Goal: Task Accomplishment & Management: Manage account settings

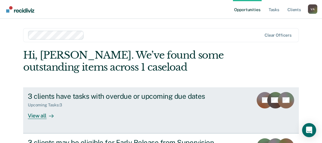
click at [40, 115] on div "View all" at bounding box center [44, 113] width 33 height 11
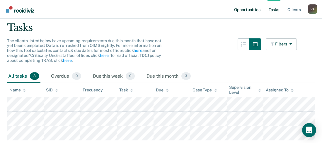
scroll to position [10, 0]
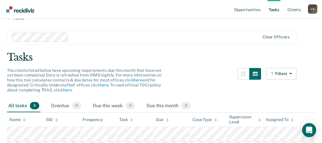
click at [275, 10] on link "Tasks" at bounding box center [274, 9] width 13 height 19
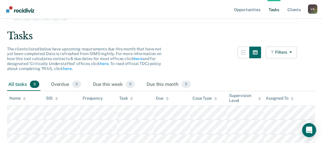
scroll to position [0, 0]
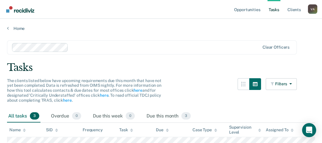
click at [274, 9] on link "Tasks" at bounding box center [274, 9] width 13 height 19
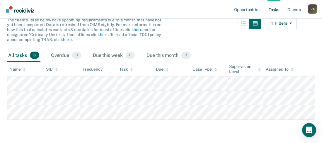
scroll to position [10, 0]
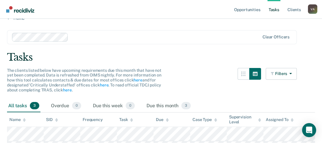
click at [273, 9] on link "Tasks" at bounding box center [274, 9] width 13 height 19
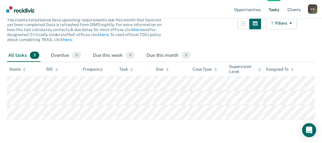
scroll to position [69, 0]
click at [278, 11] on link "Tasks" at bounding box center [274, 9] width 13 height 19
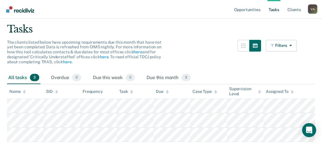
scroll to position [0, 0]
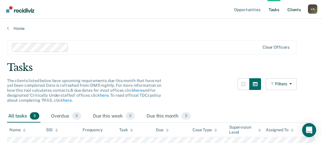
click at [293, 8] on link "Client s" at bounding box center [294, 9] width 16 height 19
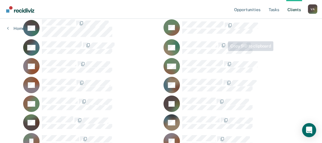
scroll to position [88, 0]
click at [276, 9] on link "Tasks" at bounding box center [274, 9] width 13 height 19
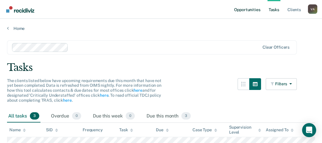
click at [246, 11] on link "Opportunities" at bounding box center [247, 9] width 28 height 19
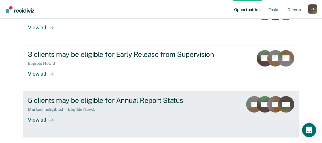
scroll to position [106, 0]
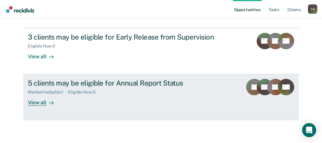
click at [36, 102] on div "View all" at bounding box center [44, 100] width 33 height 11
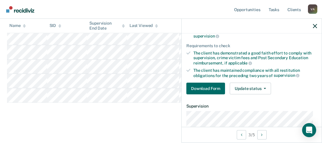
scroll to position [59, 0]
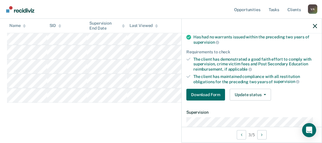
click at [317, 26] on div at bounding box center [252, 26] width 140 height 15
click at [316, 24] on icon "button" at bounding box center [315, 26] width 4 height 4
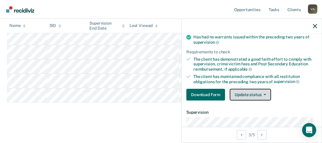
click at [264, 94] on icon "button" at bounding box center [265, 94] width 2 height 1
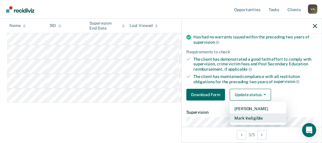
click at [257, 120] on button "Mark Ineligible" at bounding box center [258, 117] width 57 height 9
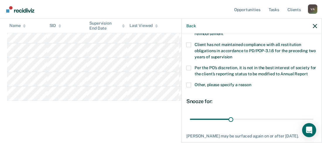
click at [189, 67] on span at bounding box center [188, 68] width 5 height 5
click at [308, 72] on input "Per the PO’s discretion, it is not in the best interest of society for the clie…" at bounding box center [308, 72] width 0 height 0
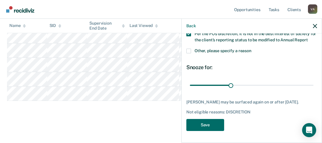
scroll to position [98, 0]
click at [208, 130] on button "Save" at bounding box center [205, 125] width 38 height 12
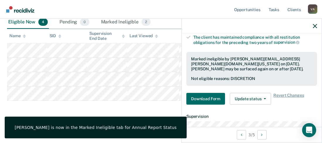
scroll to position [181, 0]
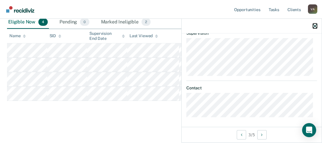
click at [316, 26] on icon "button" at bounding box center [315, 26] width 4 height 4
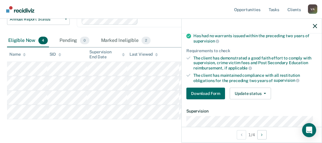
scroll to position [88, 0]
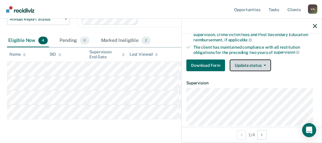
click at [265, 65] on icon "button" at bounding box center [265, 65] width 2 height 1
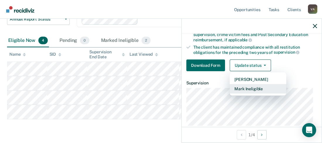
click at [255, 88] on button "Mark Ineligible" at bounding box center [258, 88] width 57 height 9
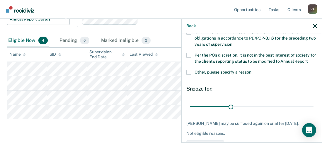
scroll to position [39, 0]
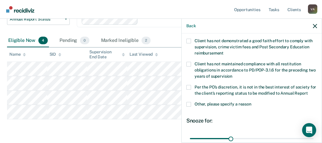
click at [190, 107] on span at bounding box center [188, 104] width 5 height 5
click at [252, 102] on input "Other, please specify a reason" at bounding box center [252, 102] width 0 height 0
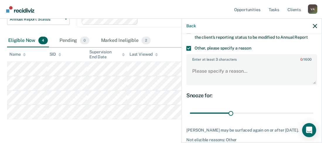
scroll to position [98, 0]
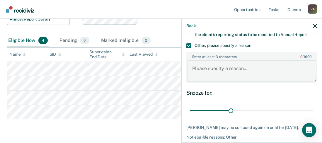
click at [196, 71] on textarea "Enter at least 3 characters 0 / 1600" at bounding box center [252, 71] width 130 height 22
click at [210, 73] on textarea "Client is in sex offender treatment" at bounding box center [252, 71] width 130 height 22
click at [206, 74] on textarea "Client is in sex offender treatment" at bounding box center [252, 71] width 130 height 22
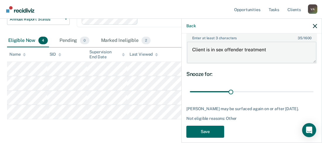
scroll to position [128, 0]
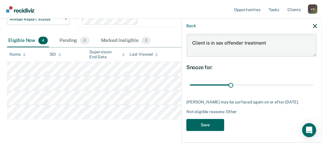
type textarea "Client is in sex offender treatment"
click at [214, 127] on button "Save" at bounding box center [205, 125] width 38 height 12
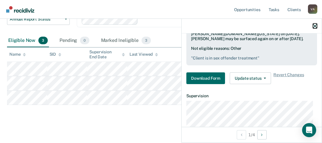
click at [315, 27] on icon "button" at bounding box center [315, 26] width 4 height 4
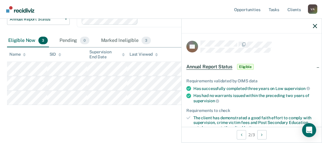
scroll to position [88, 0]
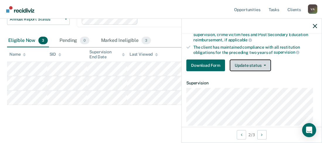
click at [264, 66] on button "Update status" at bounding box center [250, 66] width 41 height 12
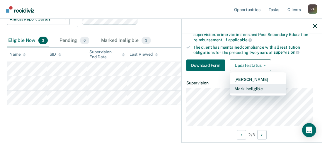
click at [258, 87] on button "Mark Ineligible" at bounding box center [258, 88] width 57 height 9
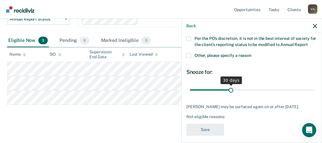
scroll to position [103, 0]
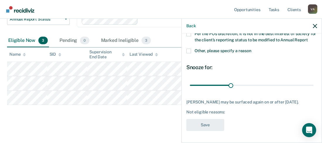
click at [190, 49] on span at bounding box center [188, 51] width 5 height 5
click at [252, 49] on input "Other, please specify a reason" at bounding box center [252, 49] width 0 height 0
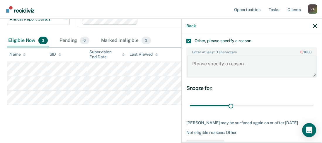
click at [203, 71] on textarea "Enter at least 3 characters 0 / 1600" at bounding box center [252, 67] width 130 height 22
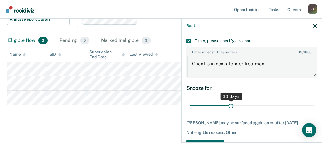
scroll to position [133, 0]
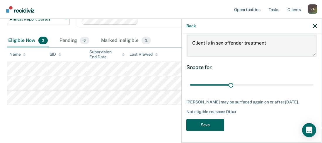
type textarea "Client is in sex offender treatment"
click at [214, 123] on button "Save" at bounding box center [205, 125] width 38 height 12
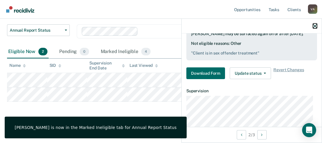
click at [317, 25] on icon "button" at bounding box center [315, 26] width 4 height 4
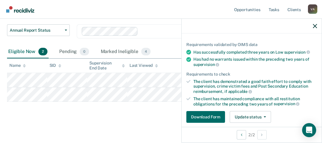
scroll to position [117, 0]
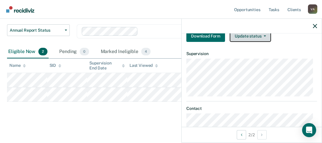
click at [266, 35] on button "Update status" at bounding box center [250, 36] width 41 height 12
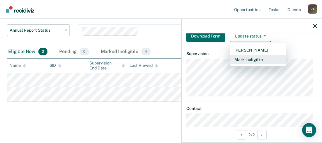
click at [254, 58] on button "Mark Ineligible" at bounding box center [258, 59] width 57 height 9
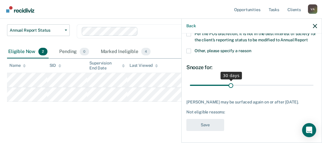
scroll to position [98, 0]
click at [192, 50] on label "Other, please specify a reason" at bounding box center [251, 52] width 131 height 6
click at [252, 49] on input "Other, please specify a reason" at bounding box center [252, 49] width 0 height 0
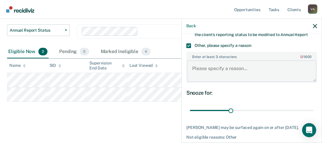
click at [208, 76] on textarea "Enter at least 3 characters 0 / 1600" at bounding box center [252, 71] width 130 height 22
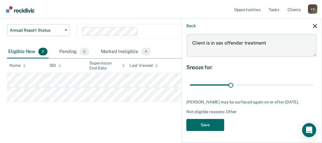
type textarea "Client is in sex offender treatment"
click at [208, 126] on button "Save" at bounding box center [205, 125] width 38 height 12
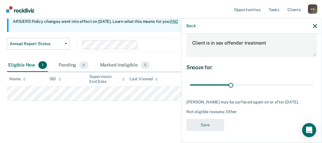
scroll to position [61, 0]
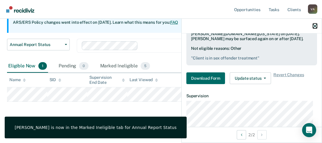
click at [314, 25] on icon "button" at bounding box center [315, 26] width 4 height 4
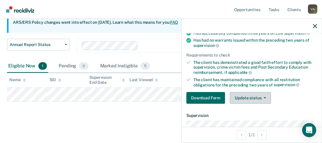
scroll to position [117, 0]
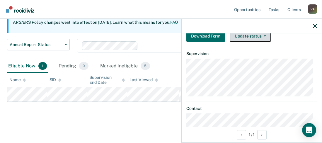
click at [266, 35] on button "Update status" at bounding box center [250, 36] width 41 height 12
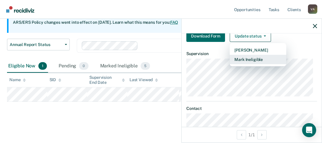
click at [255, 59] on button "Mark Ineligible" at bounding box center [258, 59] width 57 height 9
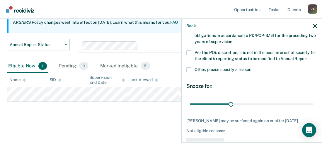
scroll to position [39, 0]
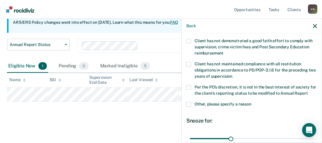
click at [192, 86] on label "Per the PO’s discretion, it is not in the best interest of society for the clie…" at bounding box center [251, 91] width 131 height 12
click at [308, 91] on input "Per the PO’s discretion, it is not in the best interest of society for the clie…" at bounding box center [308, 91] width 0 height 0
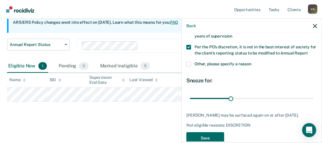
scroll to position [98, 0]
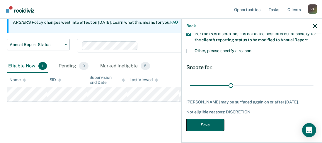
drag, startPoint x: 204, startPoint y: 125, endPoint x: 206, endPoint y: 122, distance: 3.7
click at [204, 125] on button "Save" at bounding box center [205, 125] width 38 height 12
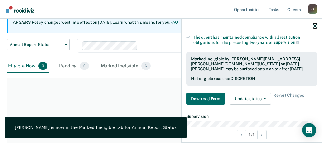
click at [315, 26] on icon "button" at bounding box center [315, 26] width 4 height 4
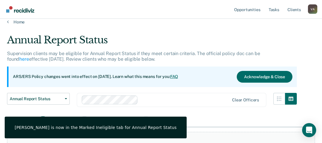
scroll to position [2, 0]
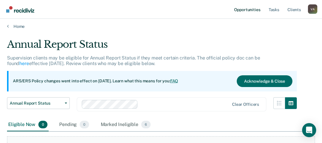
click at [258, 9] on link "Opportunities" at bounding box center [247, 9] width 28 height 19
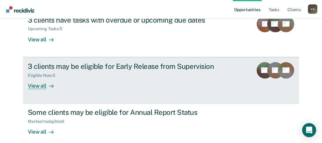
scroll to position [106, 0]
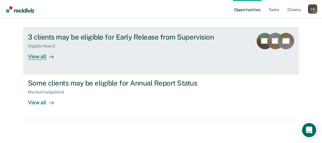
click at [39, 58] on div "View all" at bounding box center [44, 53] width 33 height 11
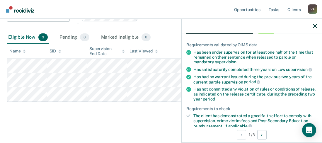
scroll to position [146, 0]
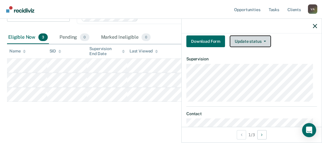
click at [260, 41] on button "Update status" at bounding box center [250, 41] width 41 height 12
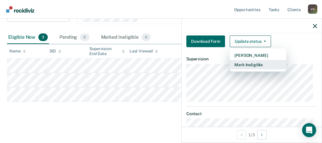
click at [252, 62] on button "Mark Ineligible" at bounding box center [258, 64] width 57 height 9
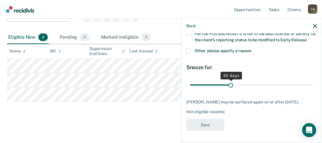
scroll to position [91, 0]
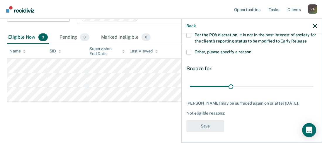
click at [188, 50] on span at bounding box center [188, 52] width 5 height 5
click at [252, 50] on input "Other, please specify a reason" at bounding box center [252, 50] width 0 height 0
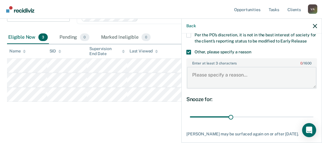
click at [199, 72] on textarea "Enter at least 3 characters 0 / 1600" at bounding box center [252, 78] width 130 height 22
click at [267, 74] on textarea "Client is in sex offedner treatment for" at bounding box center [252, 78] width 130 height 22
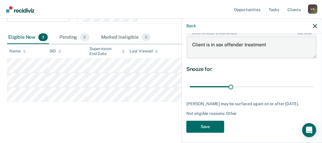
scroll to position [122, 0]
type textarea "Client is in sex offender treatment"
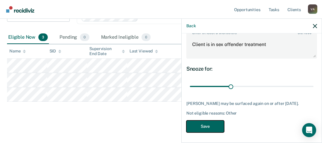
click at [219, 126] on button "Save" at bounding box center [205, 126] width 38 height 12
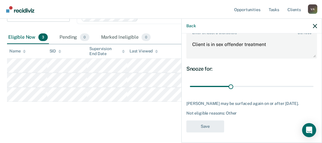
scroll to position [75, 0]
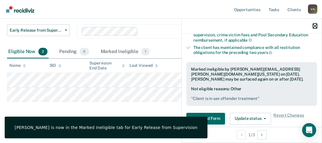
click at [316, 27] on icon "button" at bounding box center [315, 26] width 4 height 4
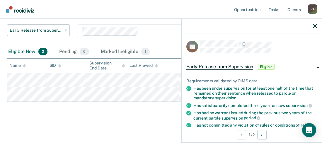
scroll to position [146, 0]
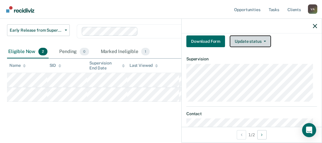
click at [264, 41] on icon "button" at bounding box center [265, 41] width 2 height 1
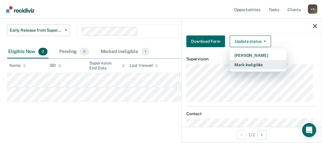
click at [251, 64] on button "Mark Ineligible" at bounding box center [258, 64] width 57 height 9
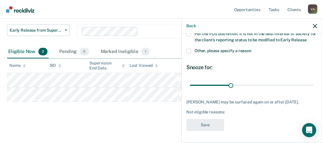
click at [189, 49] on span at bounding box center [188, 51] width 5 height 5
click at [252, 49] on input "Other, please specify a reason" at bounding box center [252, 49] width 0 height 0
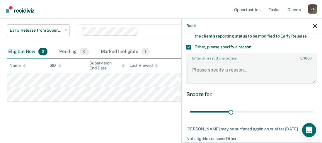
click at [193, 64] on textarea "Enter at least 3 characters 0 / 1600" at bounding box center [252, 73] width 130 height 22
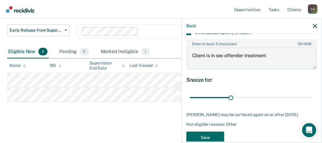
scroll to position [127, 0]
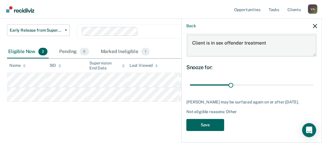
type textarea "Client is in sex offender treatment"
click at [213, 127] on button "Save" at bounding box center [205, 125] width 38 height 12
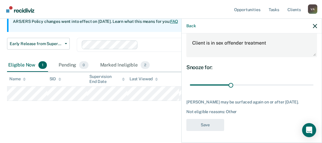
scroll to position [64, 0]
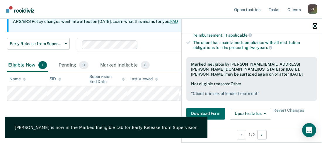
click at [317, 26] on icon "button" at bounding box center [315, 26] width 4 height 4
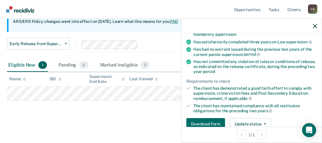
scroll to position [117, 0]
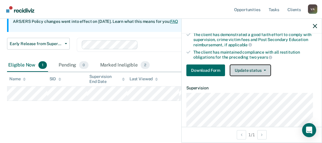
click at [265, 70] on icon "button" at bounding box center [265, 70] width 2 height 1
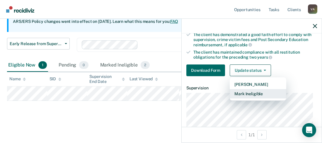
click at [254, 92] on button "Mark Ineligible" at bounding box center [258, 93] width 57 height 9
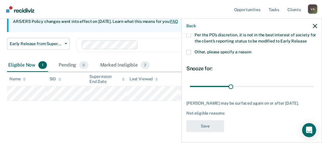
click at [190, 50] on span at bounding box center [188, 52] width 5 height 5
click at [252, 50] on input "Other, please specify a reason" at bounding box center [252, 50] width 0 height 0
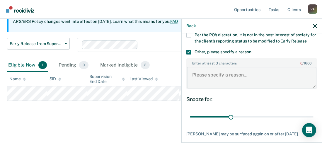
click at [202, 77] on textarea "Enter at least 3 characters 0 / 1600" at bounding box center [252, 78] width 130 height 22
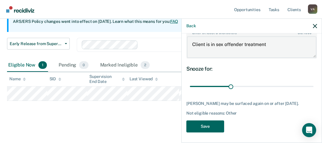
type textarea "Client is in sex offender treatment"
click at [210, 125] on button "Save" at bounding box center [205, 126] width 38 height 12
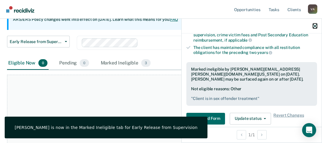
click at [313, 25] on icon "button" at bounding box center [315, 26] width 4 height 4
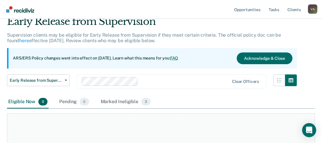
scroll to position [0, 0]
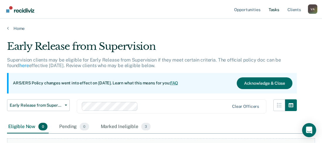
click at [276, 9] on link "Tasks" at bounding box center [274, 9] width 13 height 19
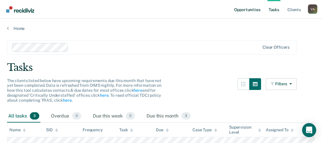
click at [257, 10] on link "Opportunities" at bounding box center [247, 9] width 28 height 19
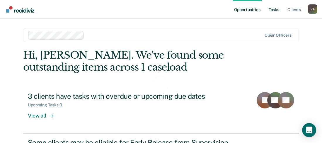
click at [274, 12] on link "Tasks" at bounding box center [274, 9] width 13 height 19
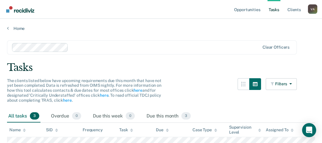
click at [278, 10] on link "Tasks" at bounding box center [274, 9] width 13 height 19
click at [248, 11] on link "Opportunities" at bounding box center [247, 9] width 28 height 19
